Goal: Task Accomplishment & Management: Use online tool/utility

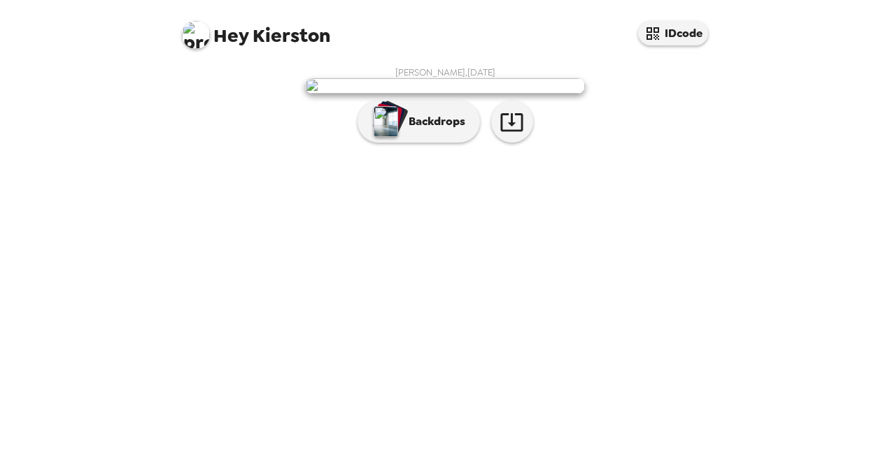
scroll to position [34, 0]
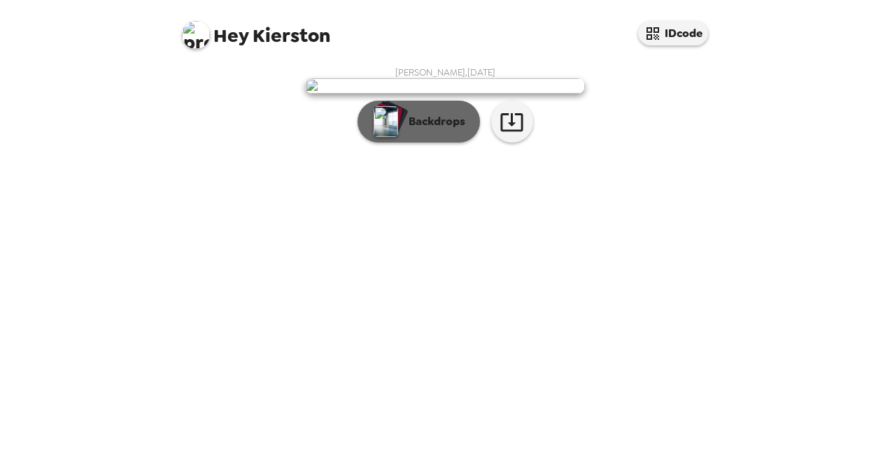
click at [433, 130] on p "Backdrops" at bounding box center [433, 121] width 64 height 17
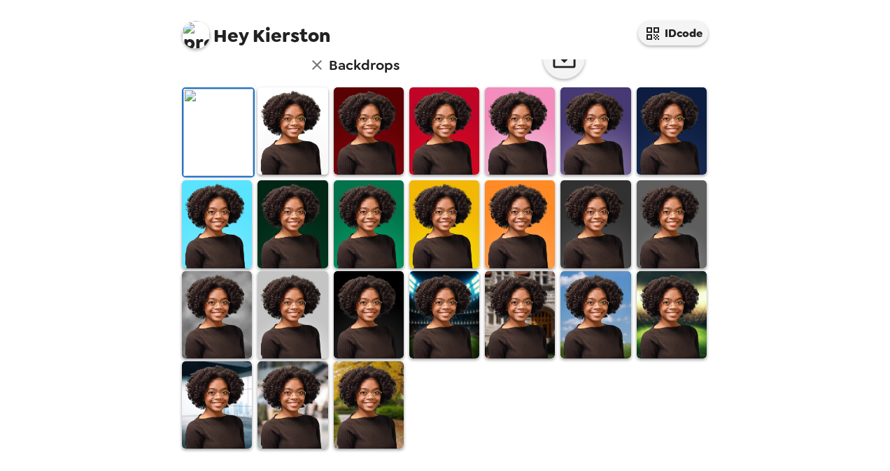
scroll to position [313, 0]
click at [362, 175] on img at bounding box center [369, 130] width 70 height 87
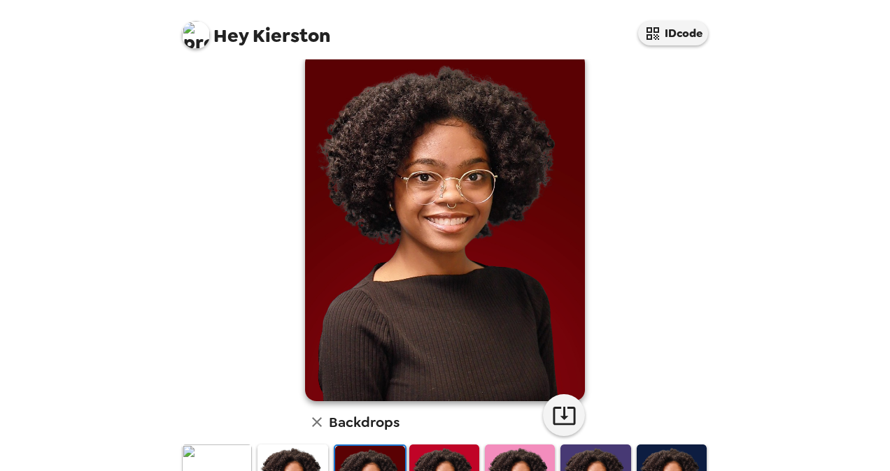
scroll to position [306, 0]
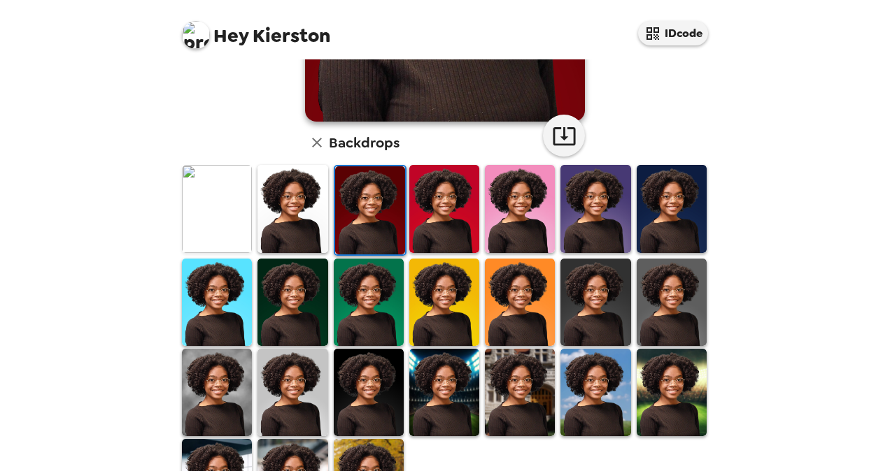
click at [220, 376] on img at bounding box center [217, 392] width 70 height 87
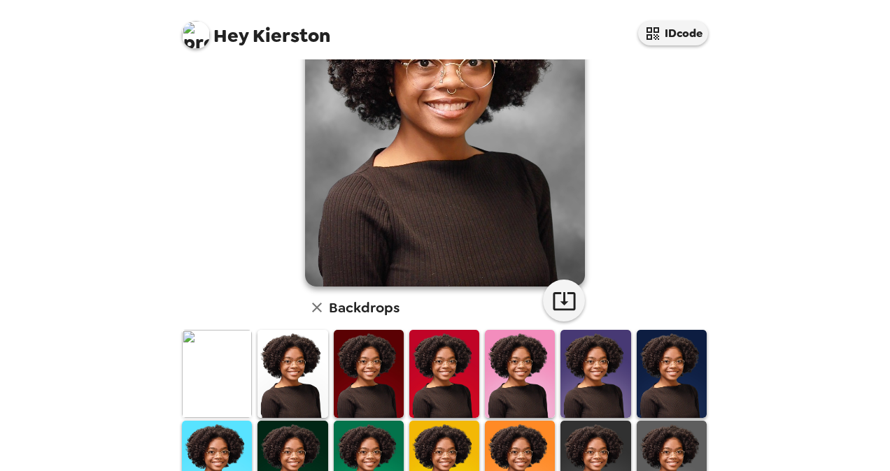
scroll to position [280, 0]
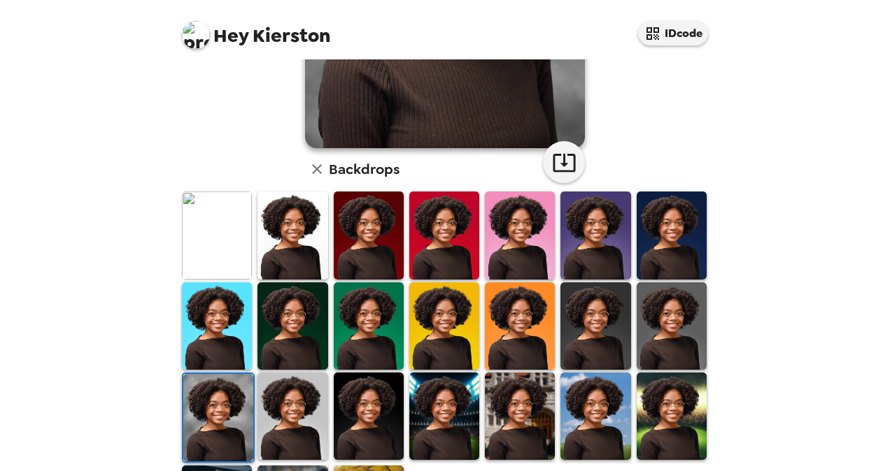
click at [420, 251] on img at bounding box center [444, 235] width 70 height 87
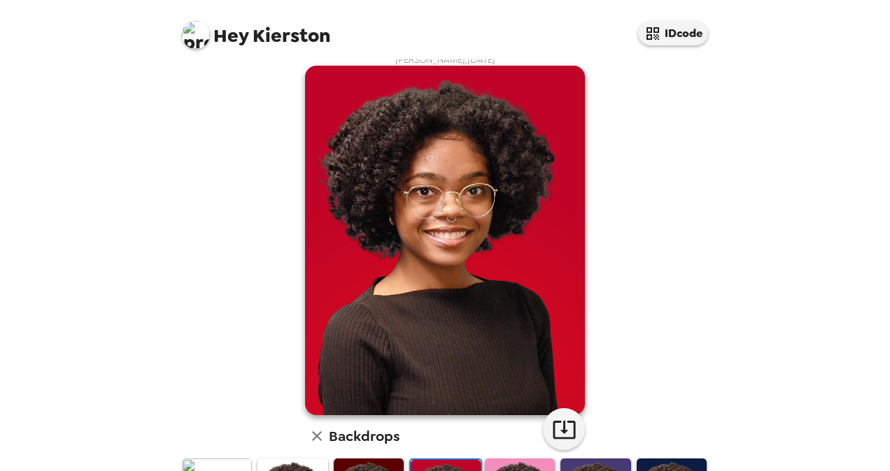
scroll to position [0, 0]
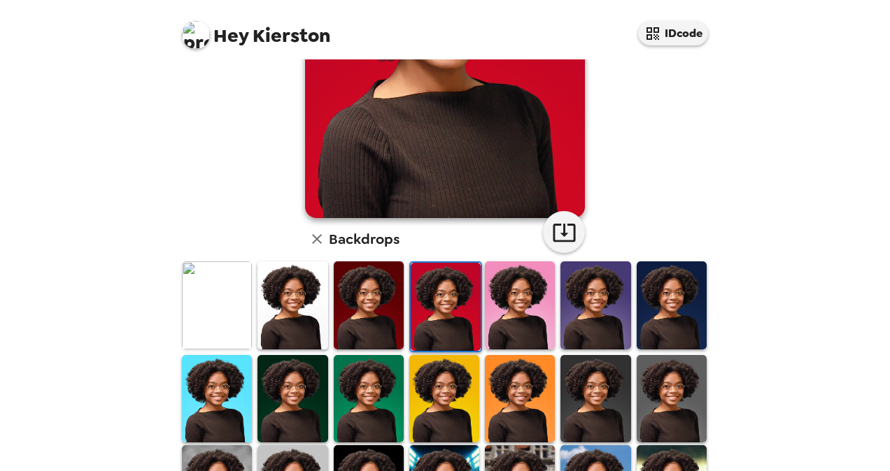
click at [362, 290] on img at bounding box center [369, 305] width 70 height 87
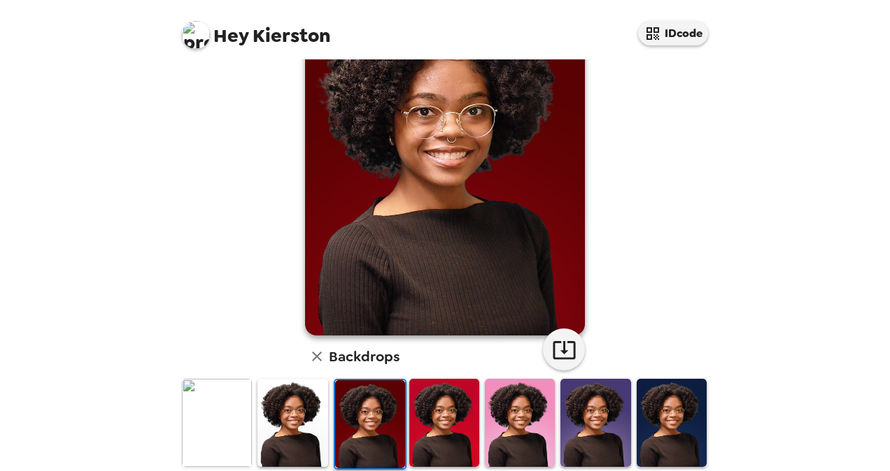
scroll to position [27, 0]
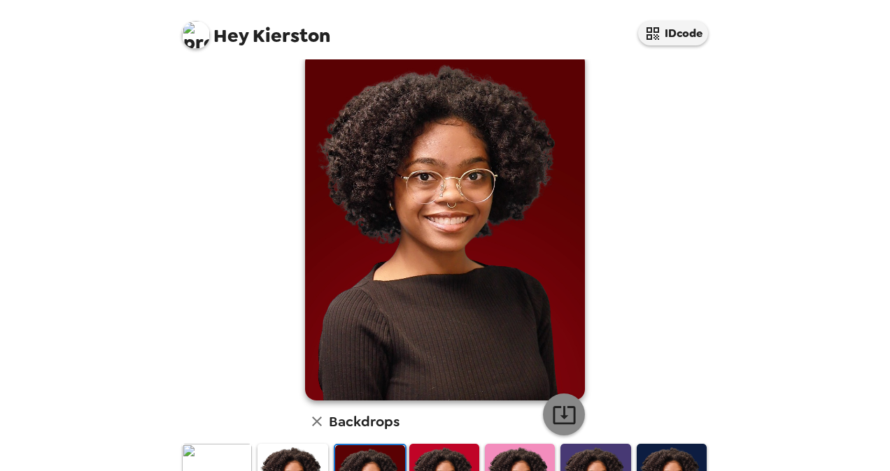
click at [564, 403] on icon "button" at bounding box center [564, 415] width 24 height 24
click at [799, 248] on div "Hey [PERSON_NAME] IDcode [PERSON_NAME] , [DATE] Backdrops" at bounding box center [445, 235] width 890 height 471
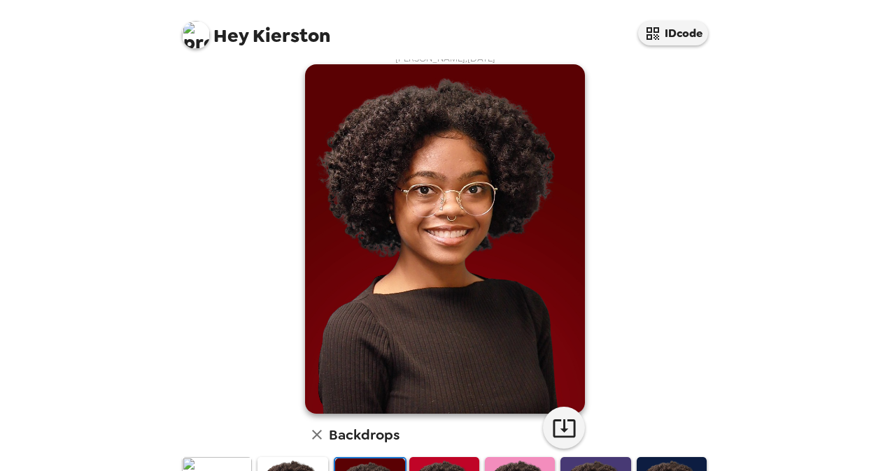
scroll to position [0, 0]
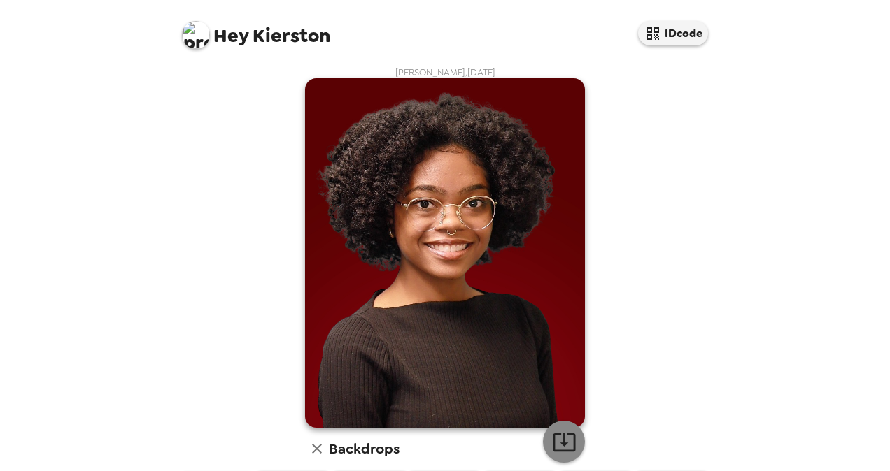
click at [557, 438] on icon "button" at bounding box center [564, 442] width 24 height 24
drag, startPoint x: 884, startPoint y: 92, endPoint x: 863, endPoint y: 88, distance: 21.4
click at [884, 92] on div "Hey [PERSON_NAME] IDcode [PERSON_NAME] , [DATE] Backdrops" at bounding box center [445, 235] width 890 height 471
